Goal: Information Seeking & Learning: Learn about a topic

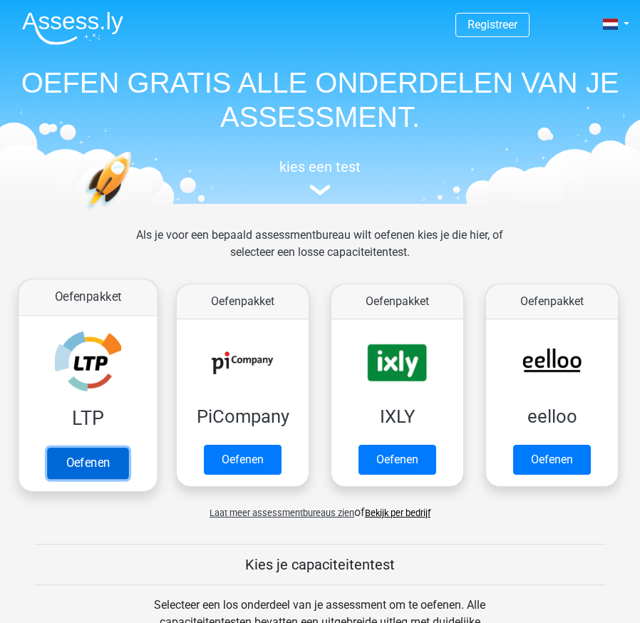
click at [103, 461] on link "Oefenen" at bounding box center [87, 463] width 81 height 31
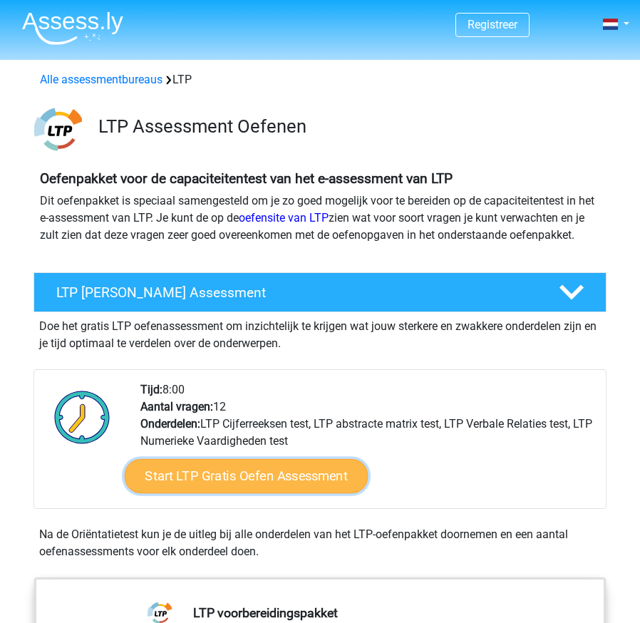
click at [163, 493] on link "Start LTP Gratis Oefen Assessment" at bounding box center [247, 476] width 244 height 34
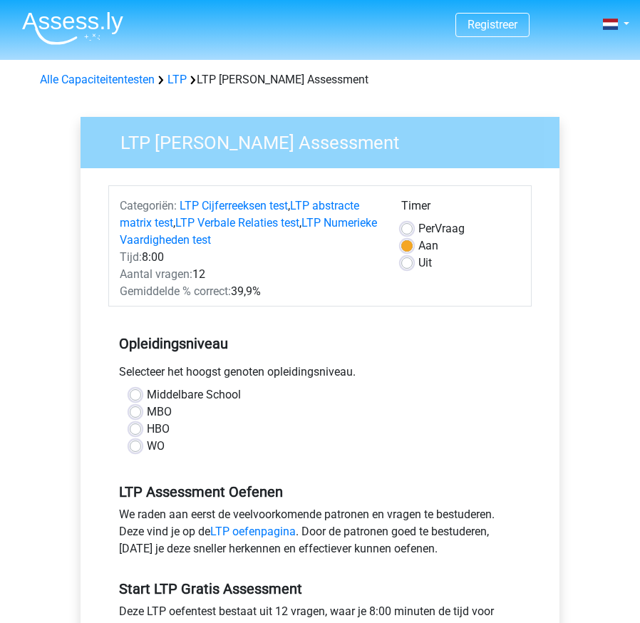
click at [143, 395] on div "Middelbare School" at bounding box center [320, 395] width 381 height 17
click at [147, 392] on label "Middelbare School" at bounding box center [194, 395] width 94 height 17
click at [134, 392] on input "Middelbare School" at bounding box center [135, 394] width 11 height 14
radio input "true"
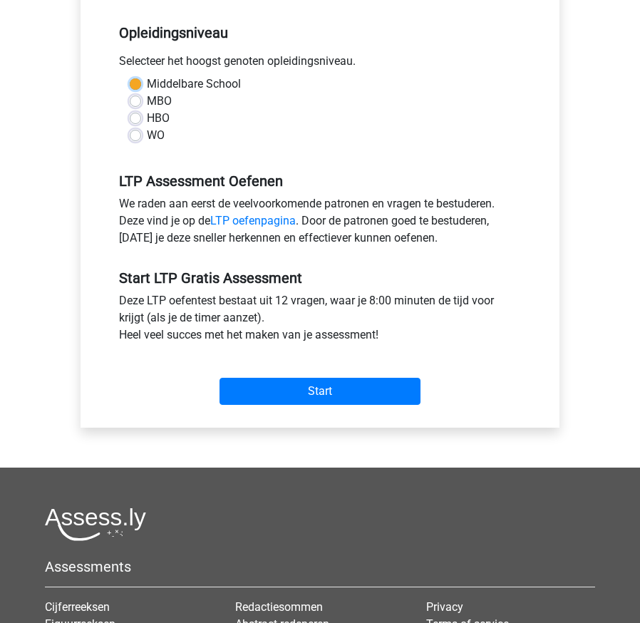
scroll to position [380, 0]
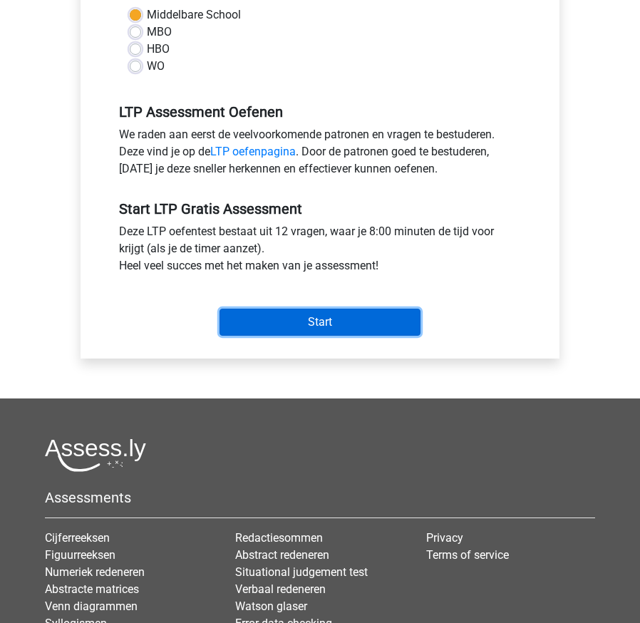
click at [276, 320] on input "Start" at bounding box center [320, 322] width 201 height 27
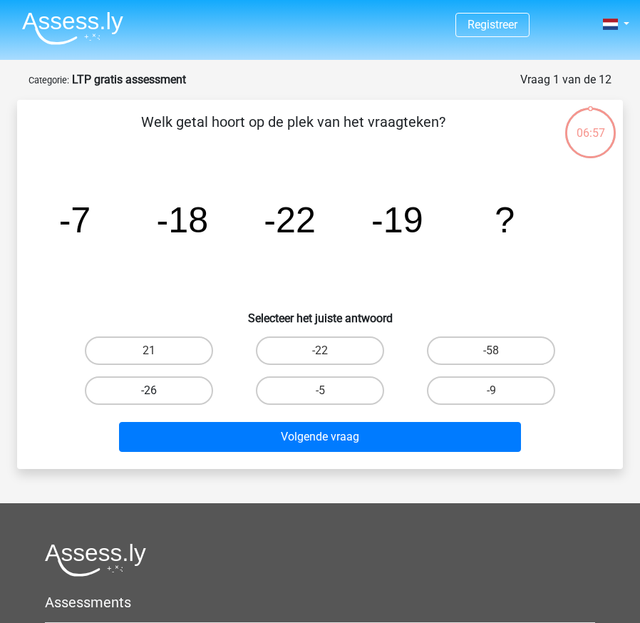
click at [163, 389] on label "-26" at bounding box center [149, 391] width 128 height 29
click at [158, 391] on input "-26" at bounding box center [153, 395] width 9 height 9
radio input "true"
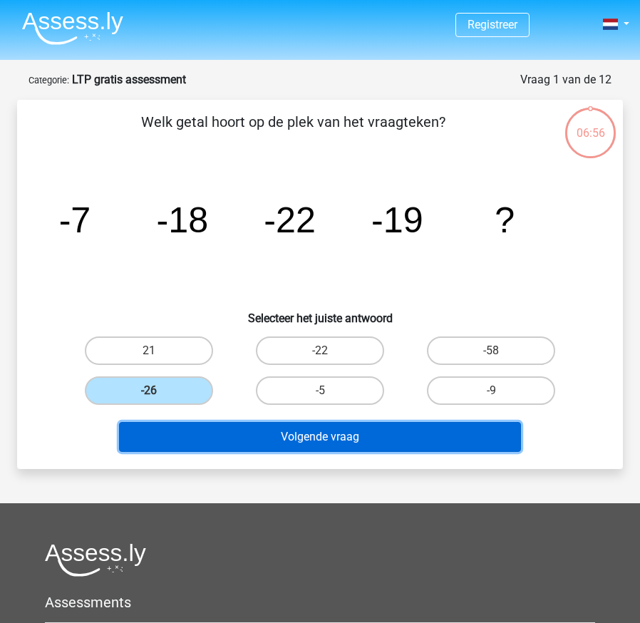
click at [164, 438] on button "Volgende vraag" at bounding box center [319, 437] width 401 height 30
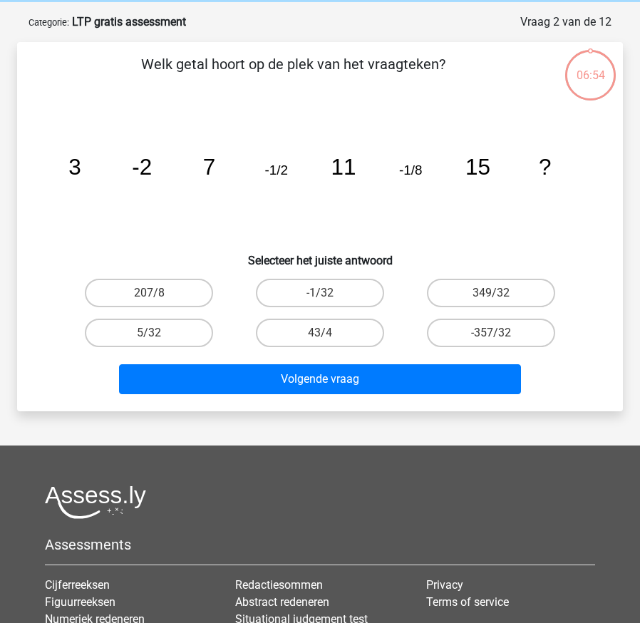
scroll to position [71, 0]
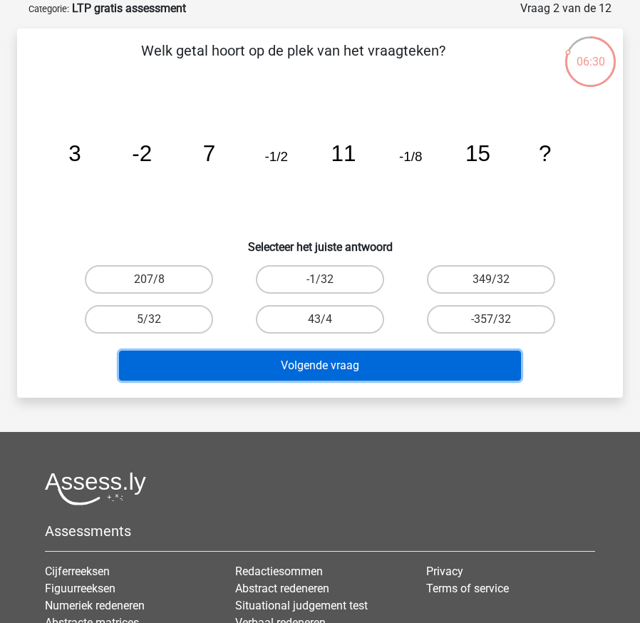
click at [264, 379] on button "Volgende vraag" at bounding box center [319, 366] width 401 height 30
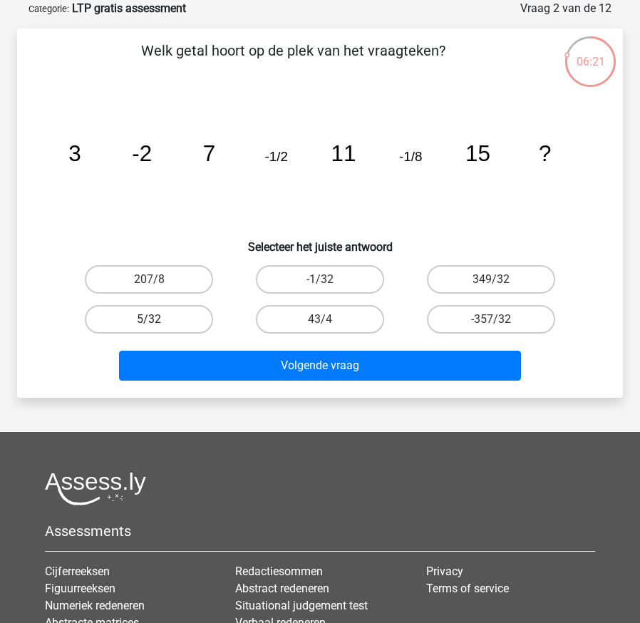
click at [203, 322] on label "5/32" at bounding box center [149, 319] width 128 height 29
click at [158, 322] on input "5/32" at bounding box center [153, 323] width 9 height 9
radio input "true"
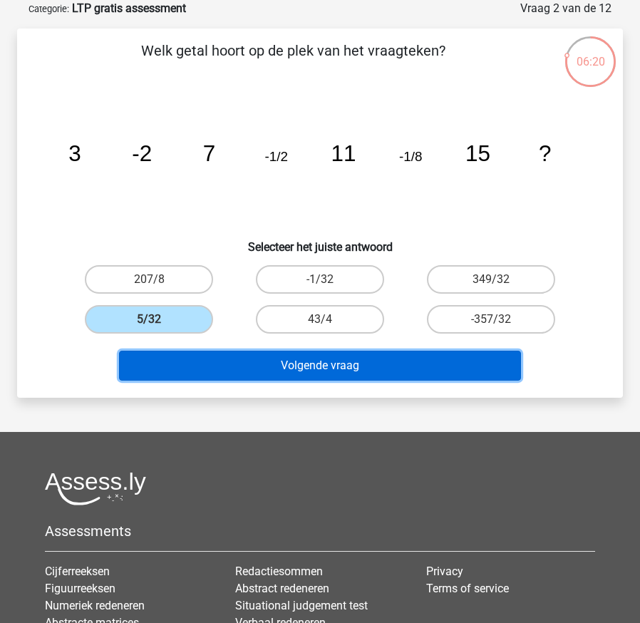
click at [229, 367] on button "Volgende vraag" at bounding box center [319, 366] width 401 height 30
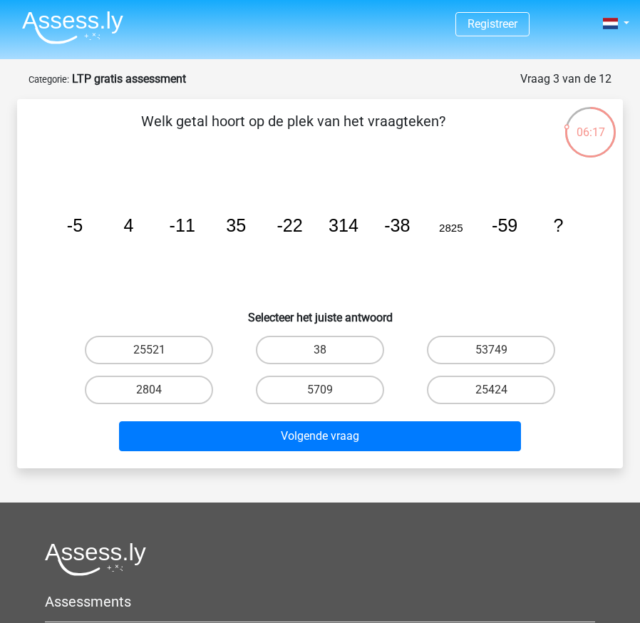
scroll to position [0, 0]
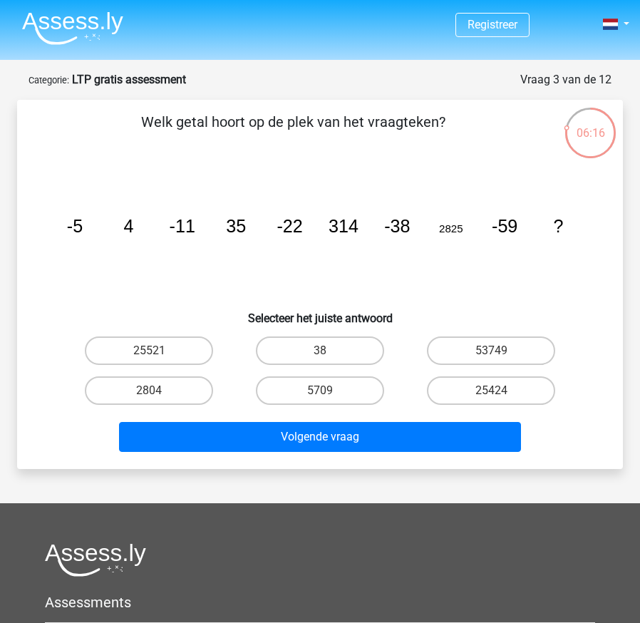
click at [51, 28] on img at bounding box center [72, 28] width 101 height 34
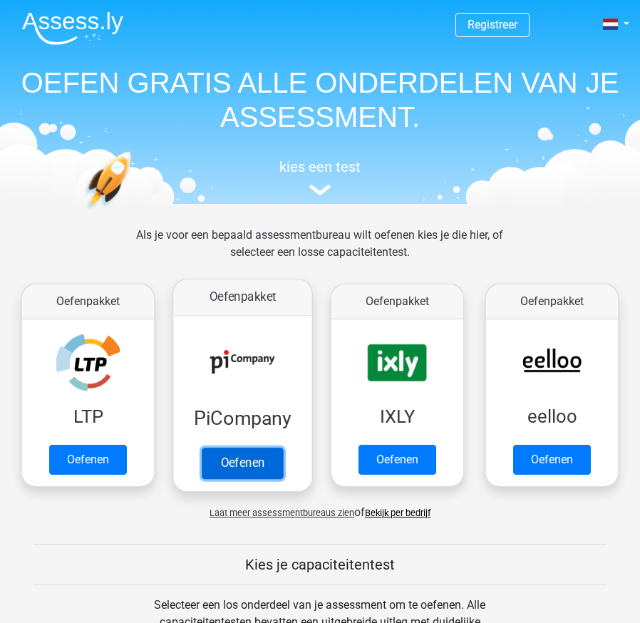
click at [246, 448] on link "Oefenen" at bounding box center [242, 463] width 81 height 31
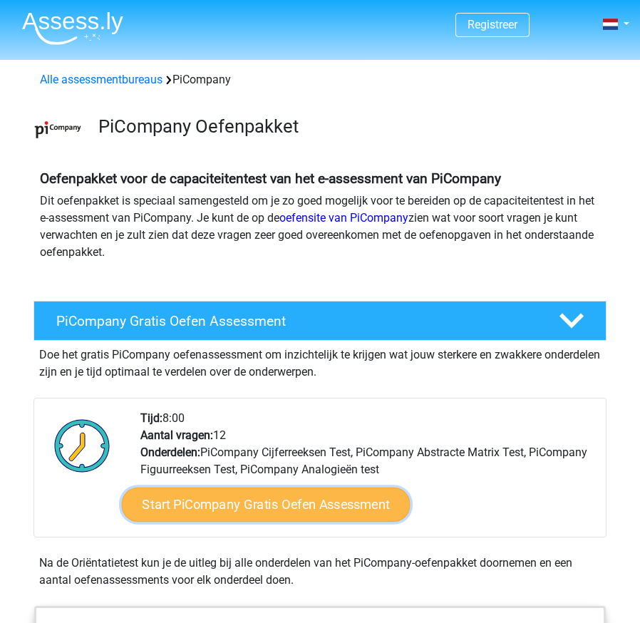
click at [251, 502] on link "Start PiCompany Gratis Oefen Assessment" at bounding box center [266, 505] width 289 height 34
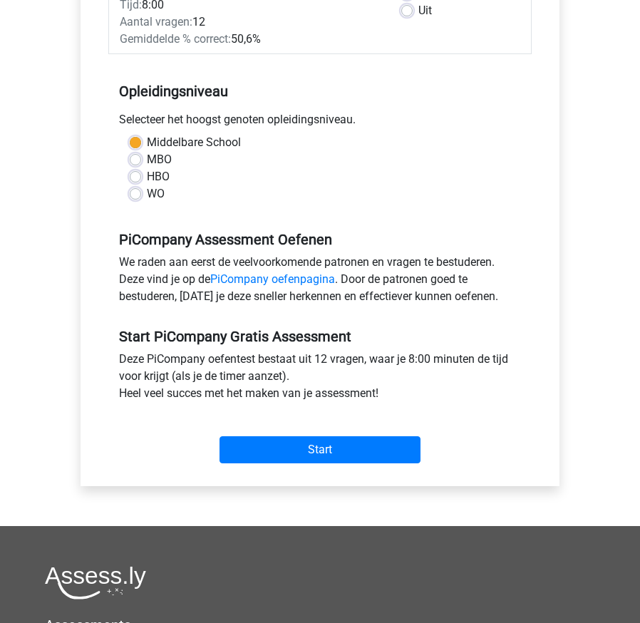
scroll to position [480, 0]
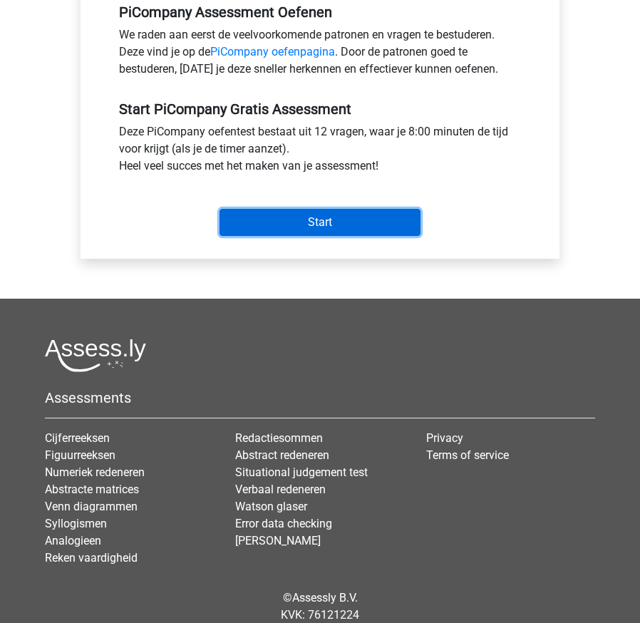
click at [222, 230] on input "Start" at bounding box center [320, 222] width 201 height 27
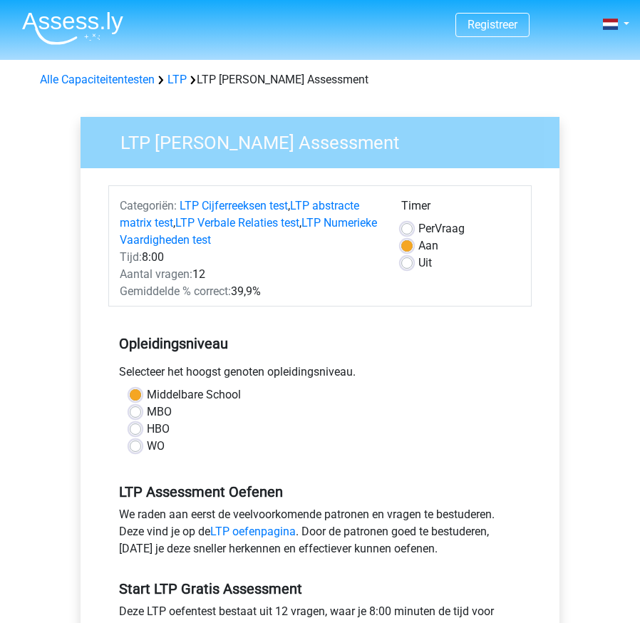
scroll to position [380, 0]
